Goal: Information Seeking & Learning: Understand process/instructions

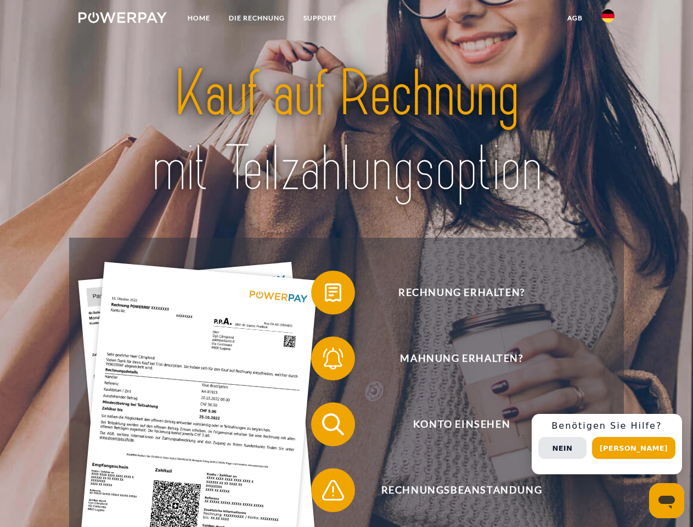
click at [122, 19] on img at bounding box center [123, 17] width 88 height 11
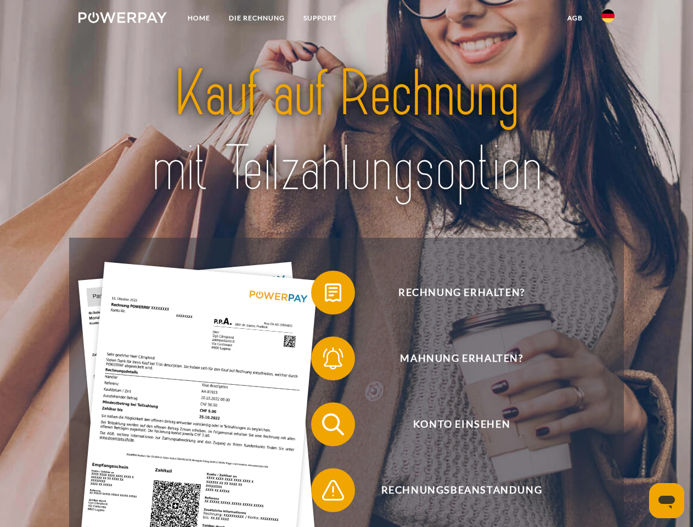
click at [608, 19] on img at bounding box center [608, 15] width 13 height 13
click at [575, 18] on link "agb" at bounding box center [575, 18] width 34 height 20
click at [325, 295] on span at bounding box center [316, 292] width 55 height 55
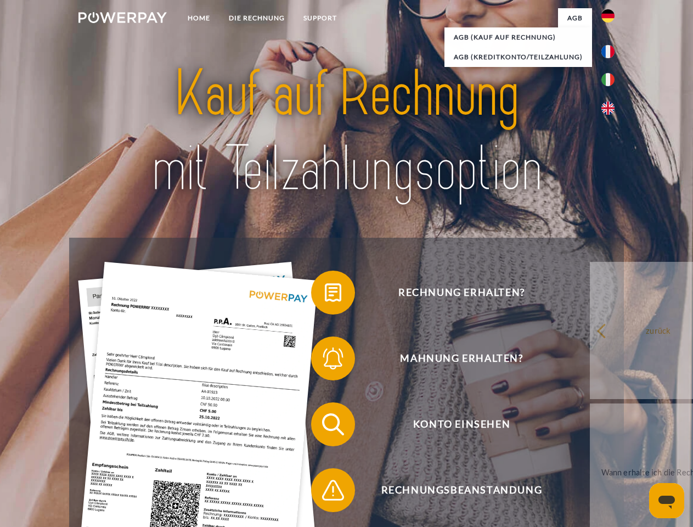
click at [325, 361] on span at bounding box center [316, 358] width 55 height 55
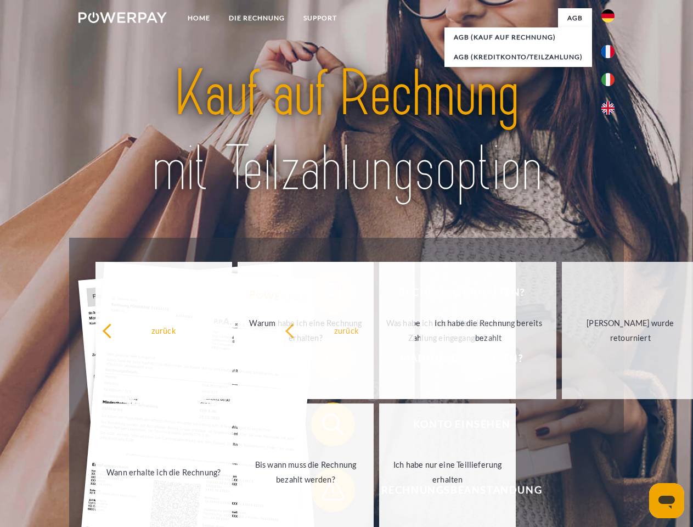
click at [325, 492] on span at bounding box center [316, 490] width 55 height 55
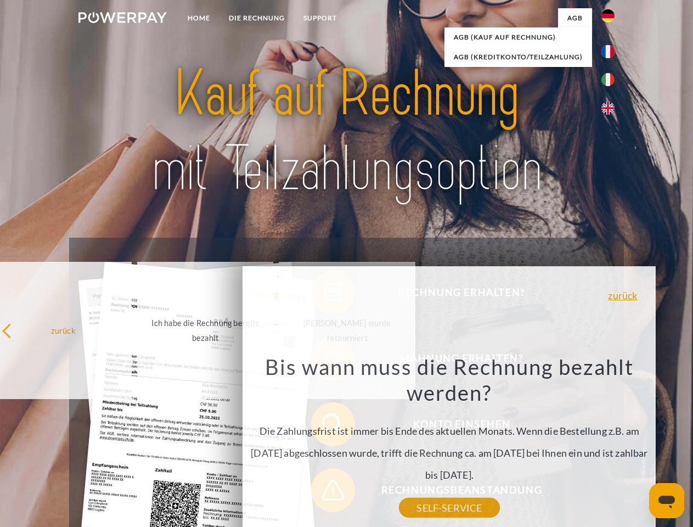
click at [611, 444] on div "Rechnung erhalten? Mahnung erhalten? Konto einsehen" at bounding box center [346, 457] width 555 height 439
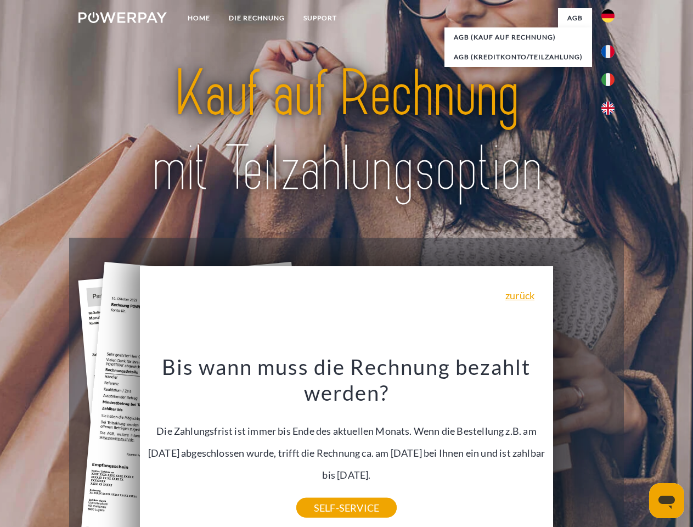
click at [584, 446] on span "Konto einsehen" at bounding box center [461, 424] width 269 height 44
click at [638, 448] on header "Home DIE RECHNUNG SUPPORT" at bounding box center [346, 379] width 693 height 758
